Goal: Task Accomplishment & Management: Manage account settings

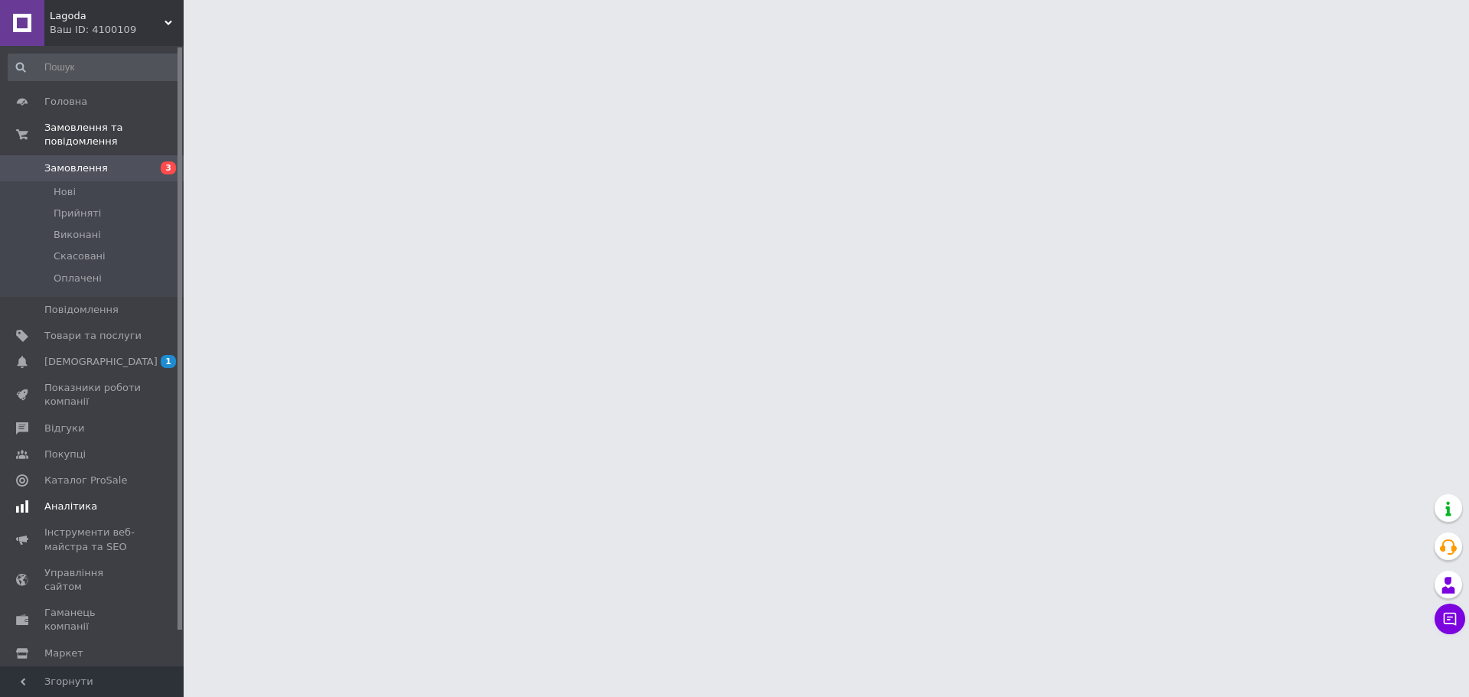
drag, startPoint x: 96, startPoint y: 347, endPoint x: 119, endPoint y: 335, distance: 25.7
click at [96, 355] on span "[DEMOGRAPHIC_DATA]" at bounding box center [100, 362] width 113 height 14
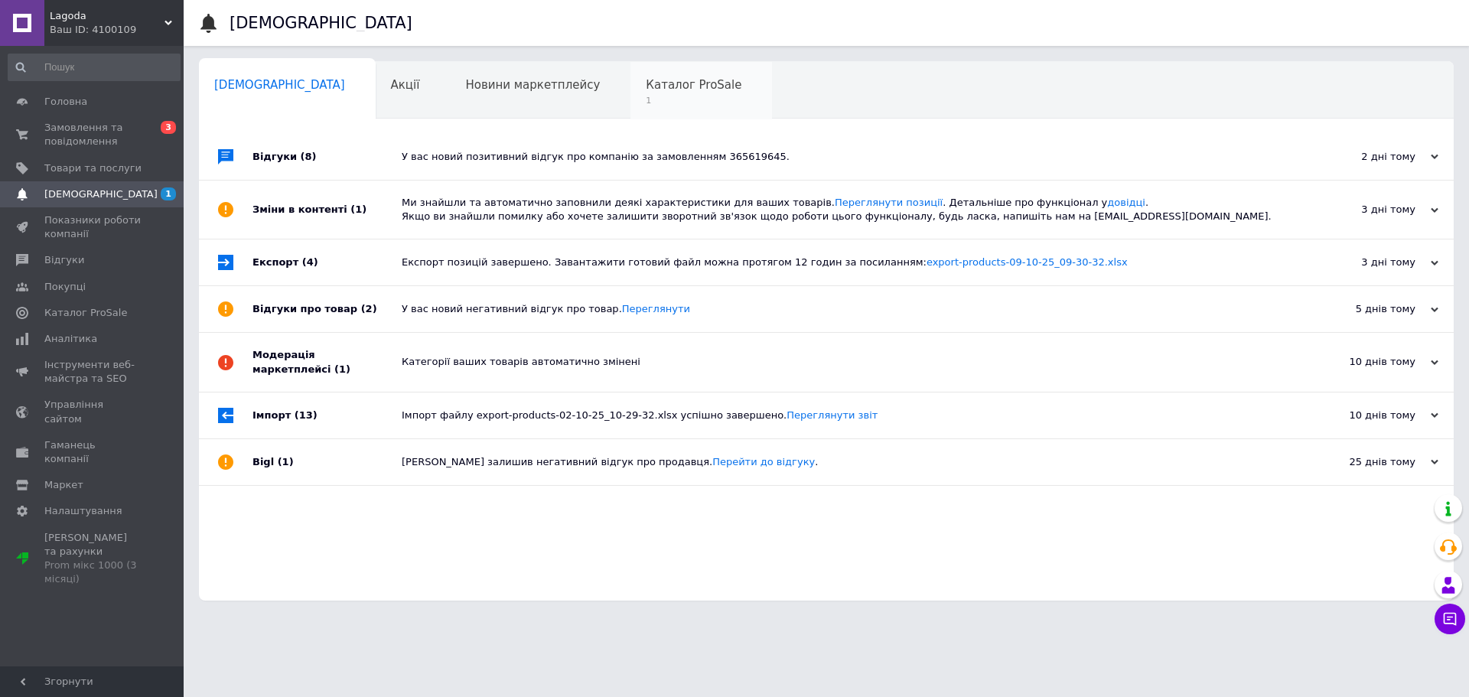
click at [646, 95] on span "1" at bounding box center [694, 100] width 96 height 11
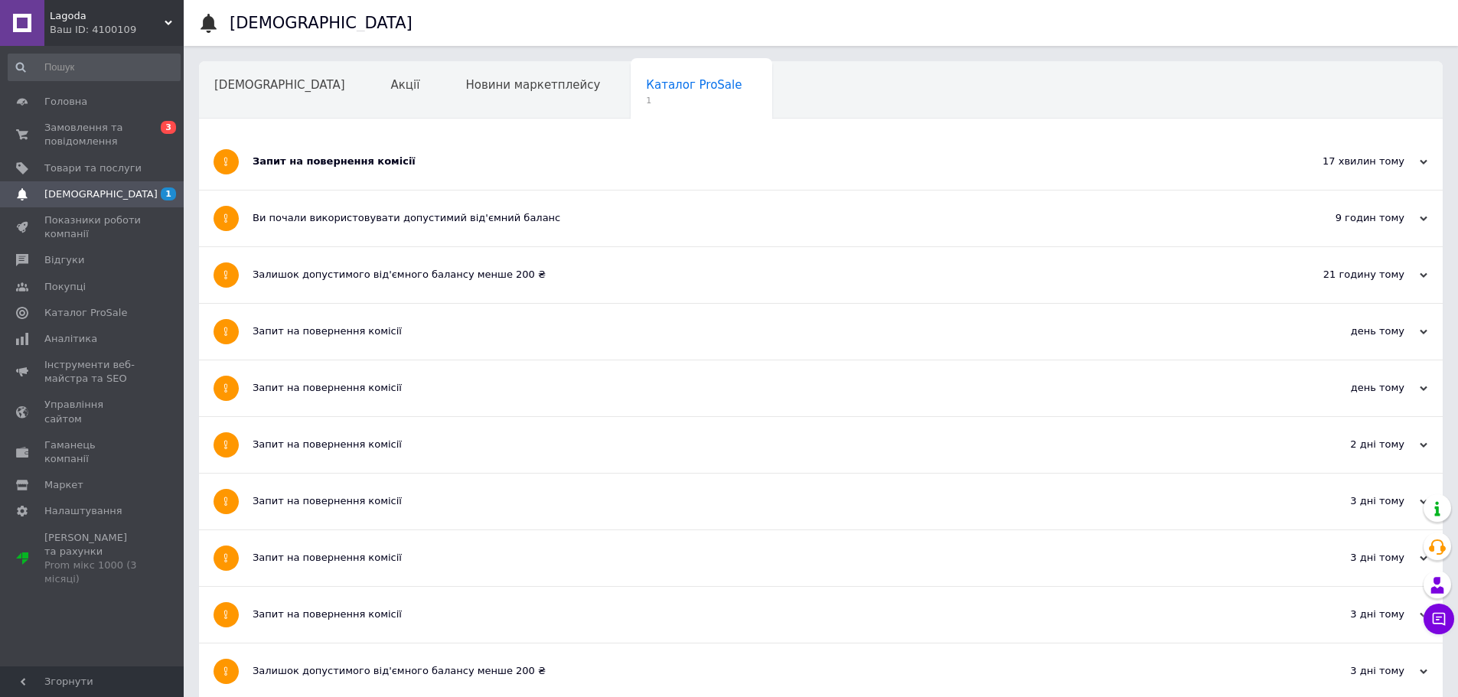
click at [301, 145] on div "Запит на повернення комісії" at bounding box center [764, 162] width 1022 height 56
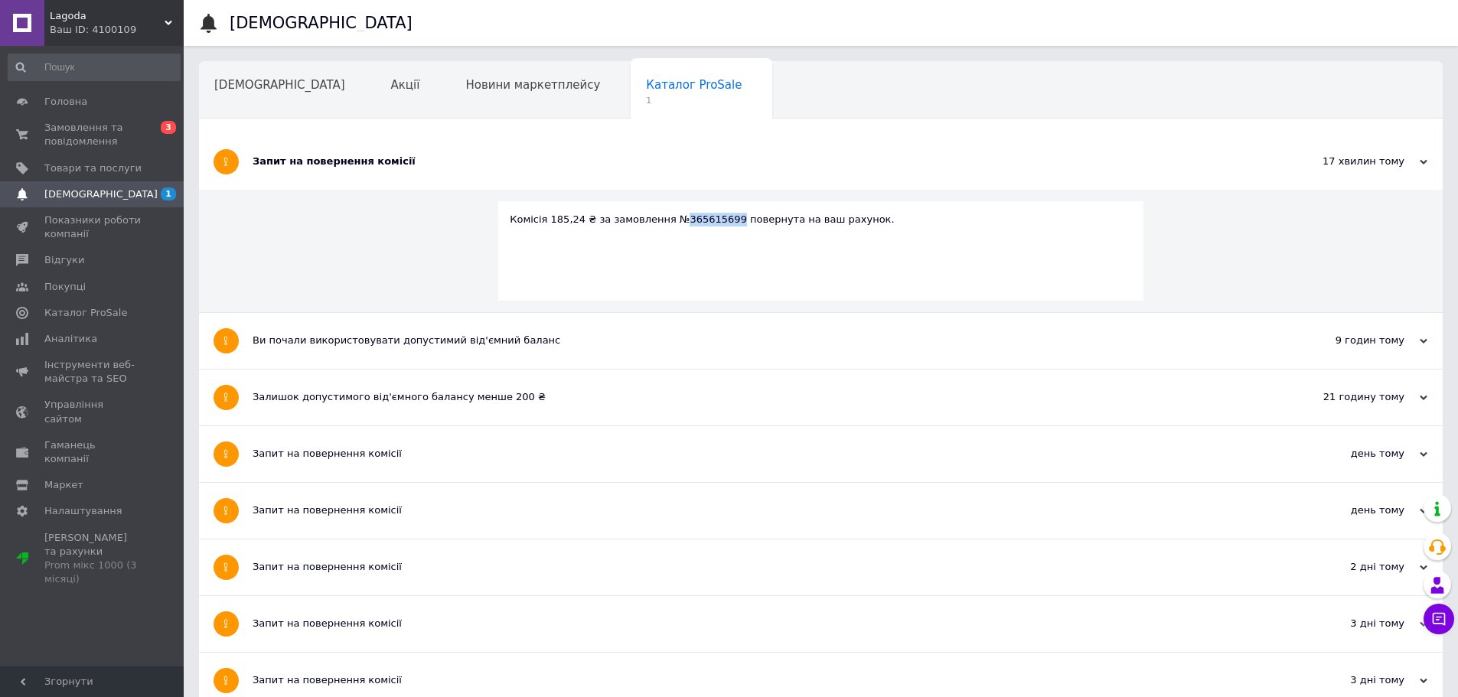
drag, startPoint x: 715, startPoint y: 220, endPoint x: 668, endPoint y: 227, distance: 47.2
click at [668, 227] on div "Комісія 185,24 ₴ за замовлення №365615699 повернута на ваш рахунок." at bounding box center [820, 250] width 645 height 99
copy div "365615699"
click at [103, 148] on span "Замовлення та повідомлення" at bounding box center [92, 135] width 97 height 28
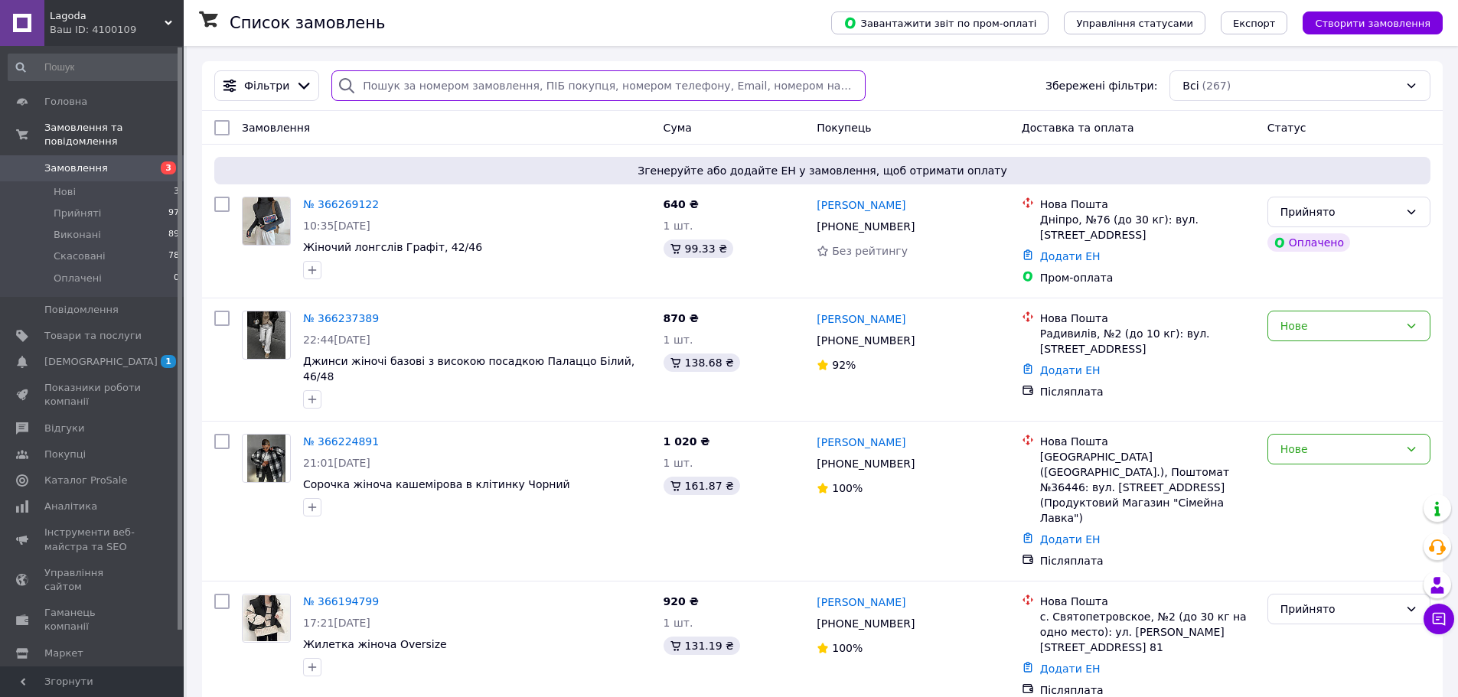
click at [437, 87] on input "search" at bounding box center [597, 85] width 533 height 31
paste input "365615699"
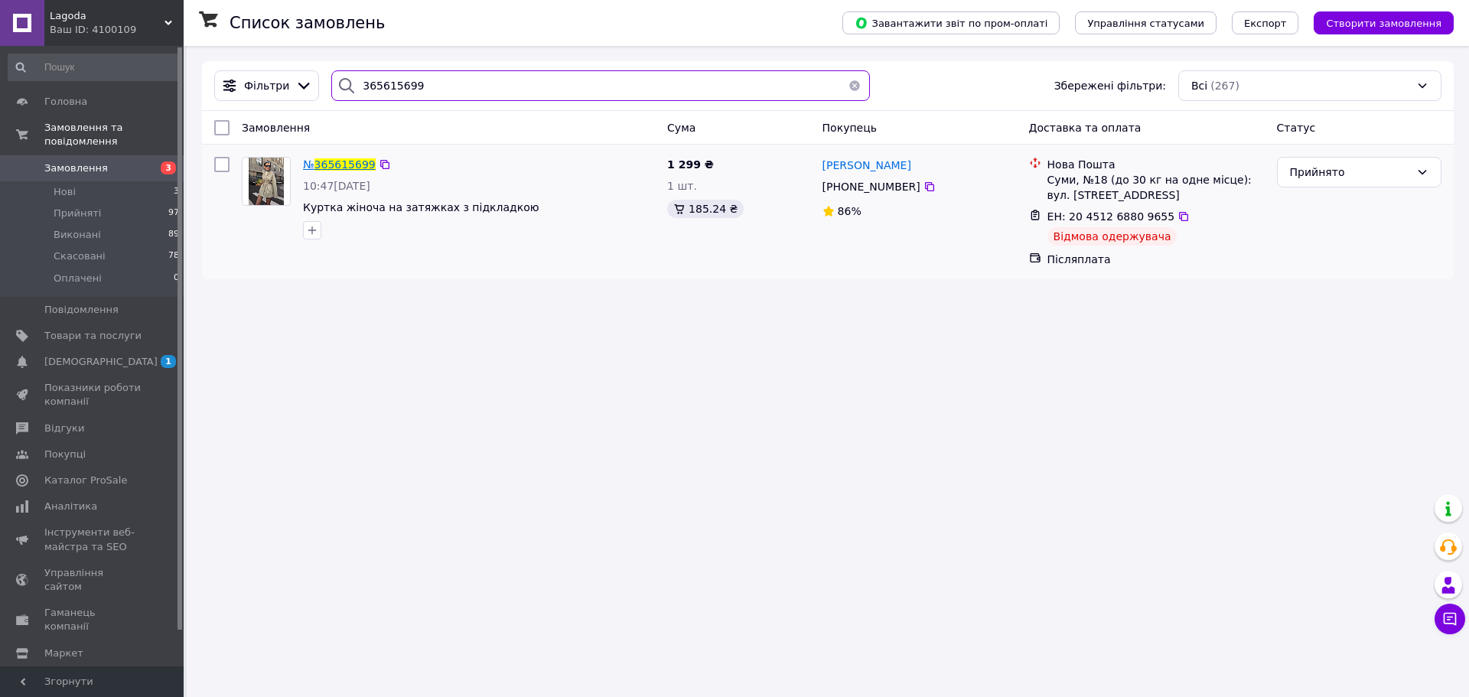
type input "365615699"
click at [344, 161] on span "365615699" at bounding box center [344, 164] width 61 height 12
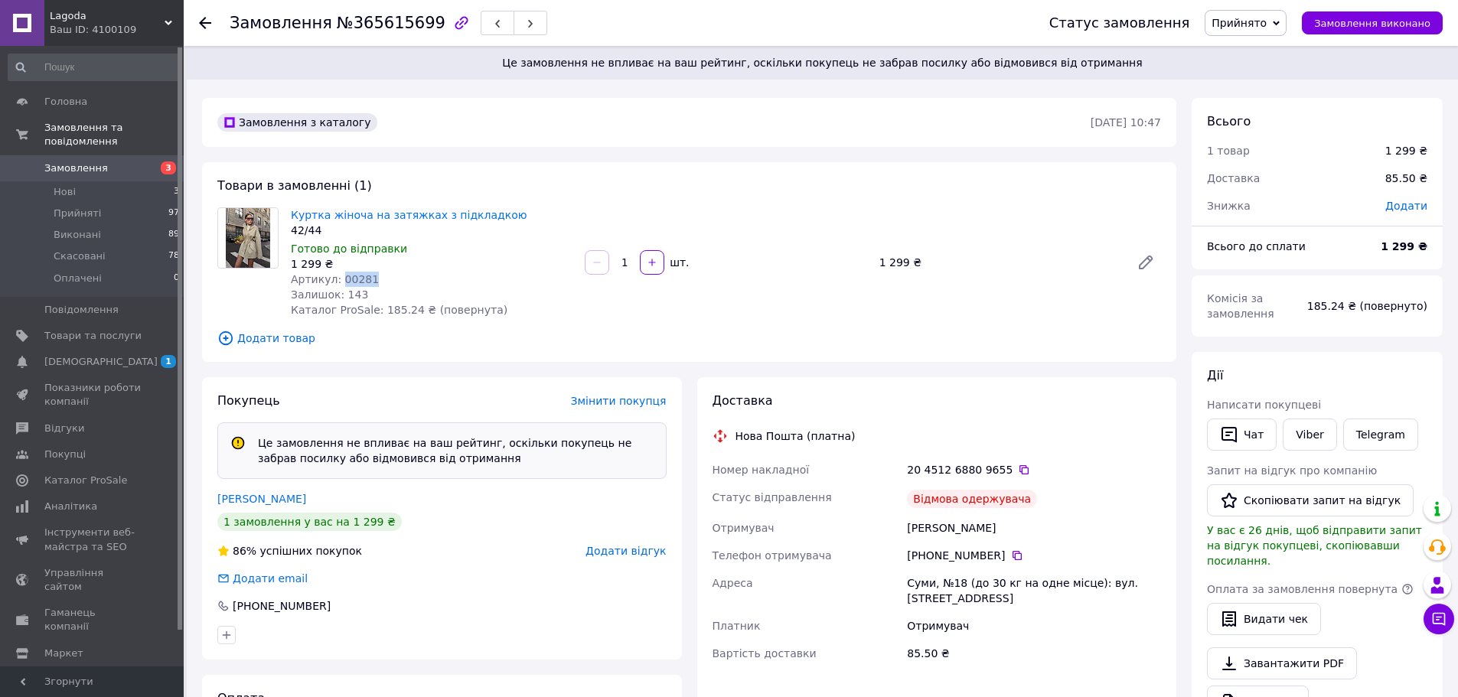
drag, startPoint x: 373, startPoint y: 279, endPoint x: 337, endPoint y: 282, distance: 36.0
click at [337, 282] on div "Артикул: 00281" at bounding box center [432, 279] width 282 height 15
copy span "00281"
click at [104, 329] on span "Товари та послуги" at bounding box center [92, 336] width 97 height 14
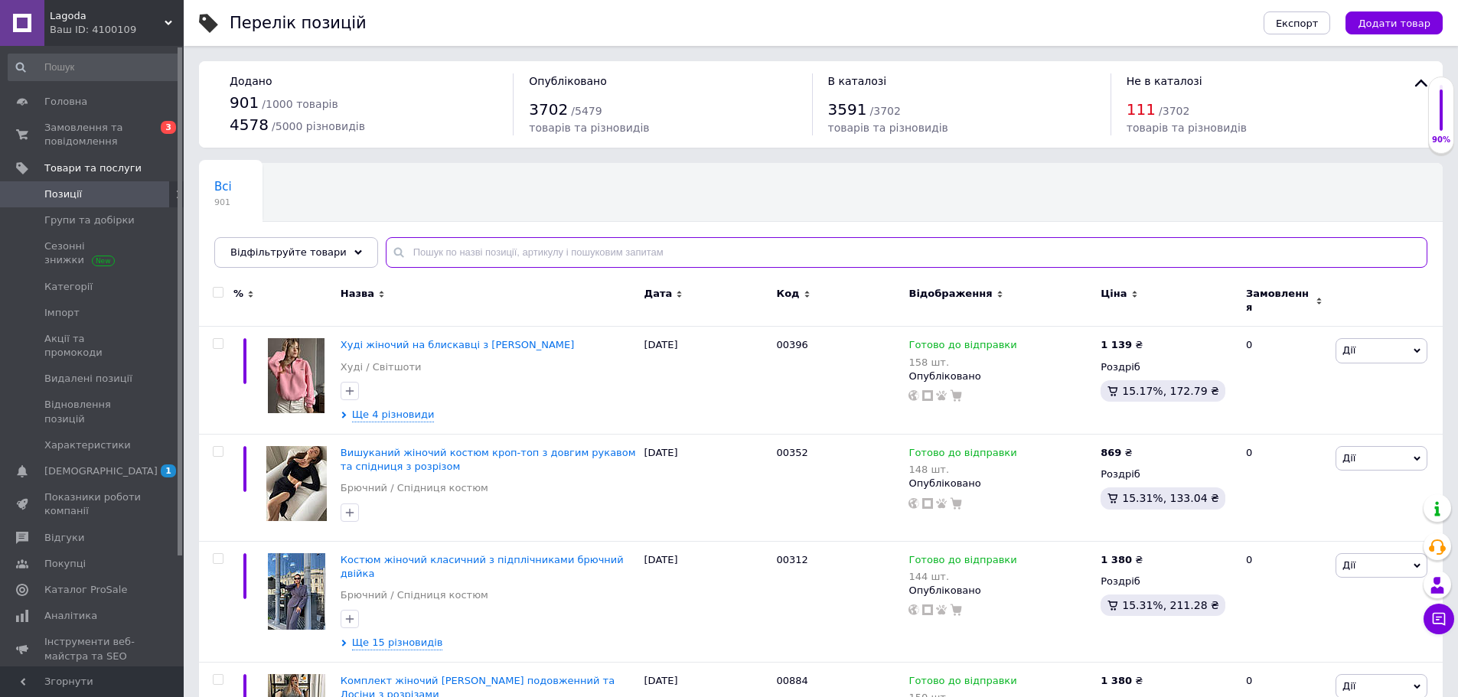
click at [442, 253] on input "text" at bounding box center [906, 252] width 1041 height 31
paste input "00281"
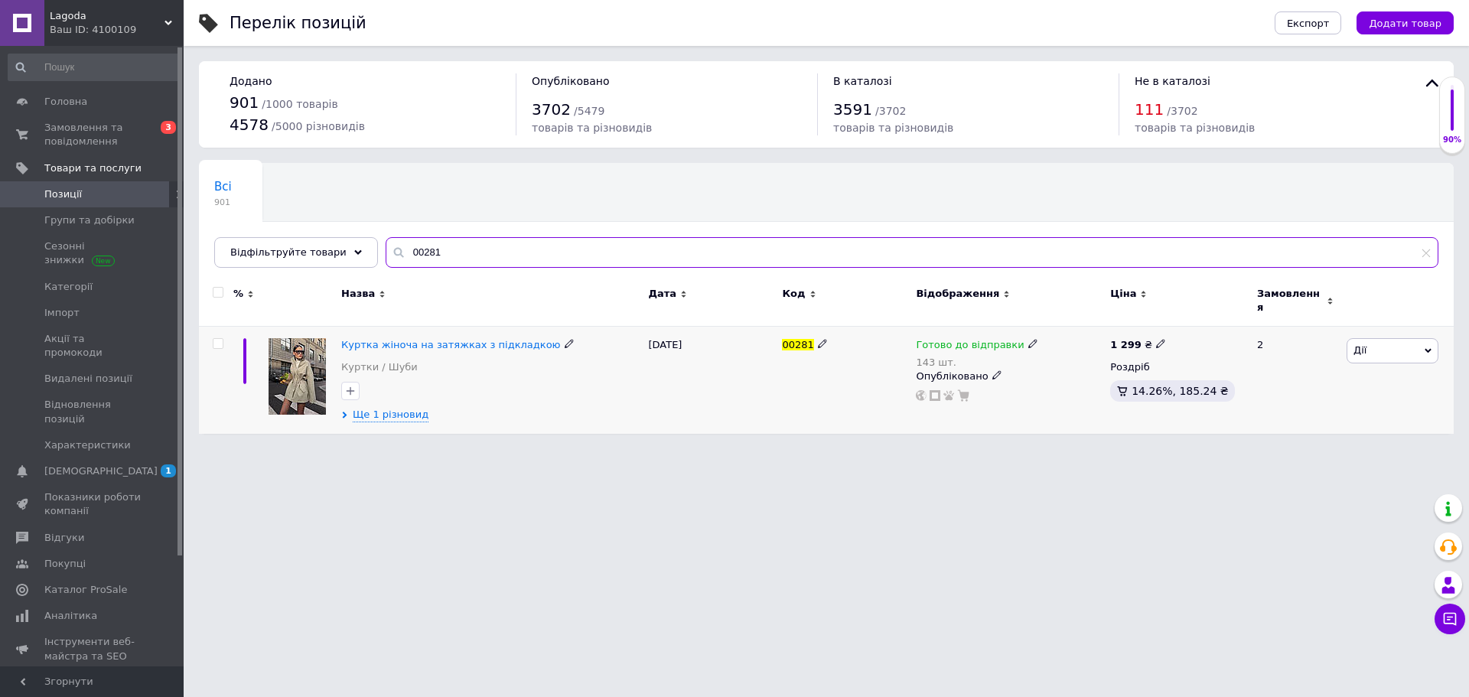
type input "00281"
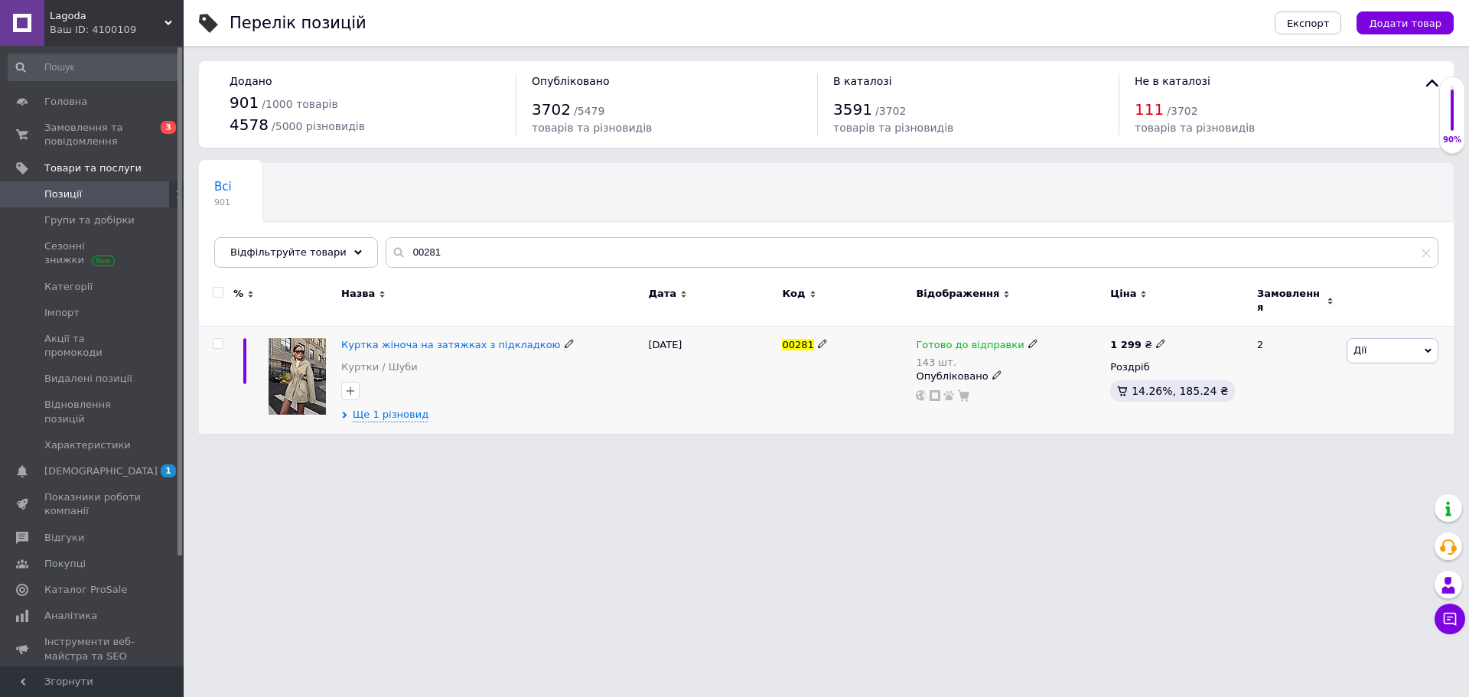
click at [1028, 339] on icon at bounding box center [1032, 343] width 9 height 9
click at [1087, 389] on li "Немає в наявності" at bounding box center [1110, 399] width 145 height 21
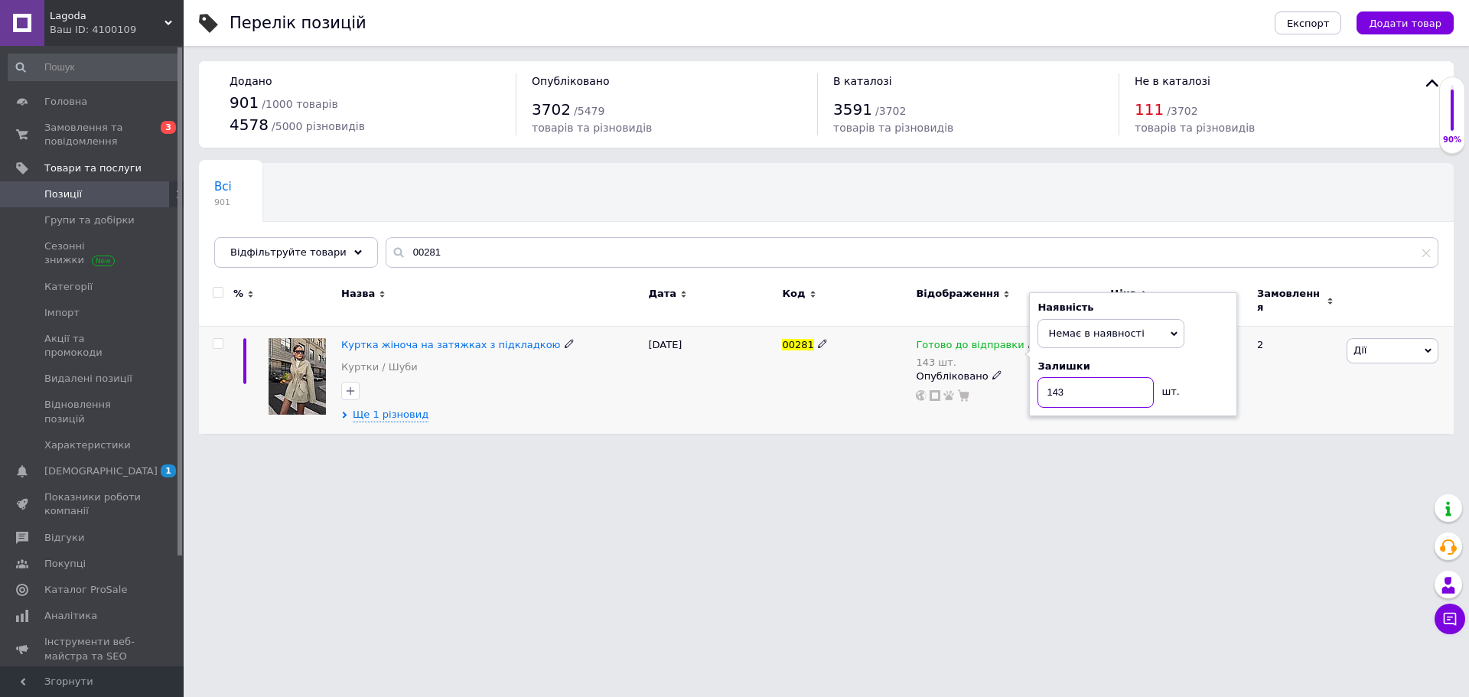
drag, startPoint x: 1012, startPoint y: 386, endPoint x: 1002, endPoint y: 385, distance: 10.0
click at [1002, 386] on div "Готово до відправки 143 шт. Наявність Немає в наявності В наявності Під замовле…" at bounding box center [1009, 370] width 187 height 64
type input "0"
click at [1019, 449] on html "Lagoda Ваш ID: 4100109 Сайт Lagoda Кабінет покупця Перевірити стан системи Стор…" at bounding box center [734, 224] width 1469 height 449
